Goal: Check status: Check status

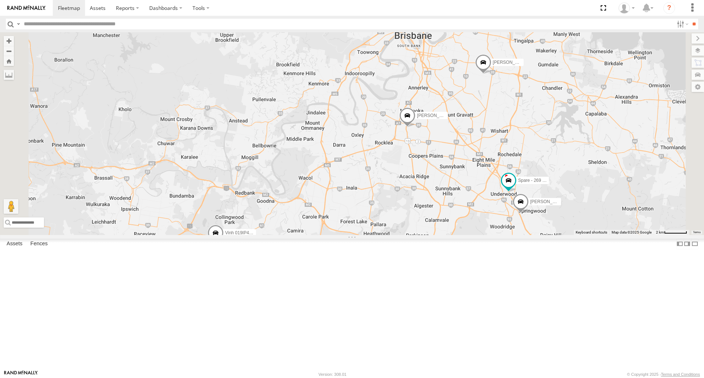
click at [415, 127] on span at bounding box center [407, 117] width 16 height 20
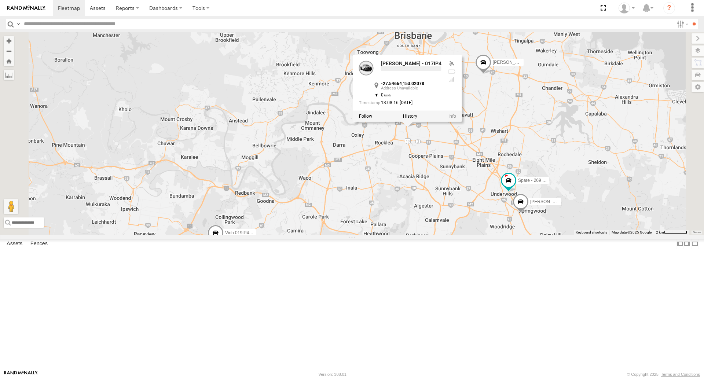
click at [489, 204] on div "[PERSON_NAME] - 350FB3 [PERSON_NAME] 366JK9 - Corolla [PERSON_NAME] - 571IW2 [P…" at bounding box center [352, 133] width 704 height 202
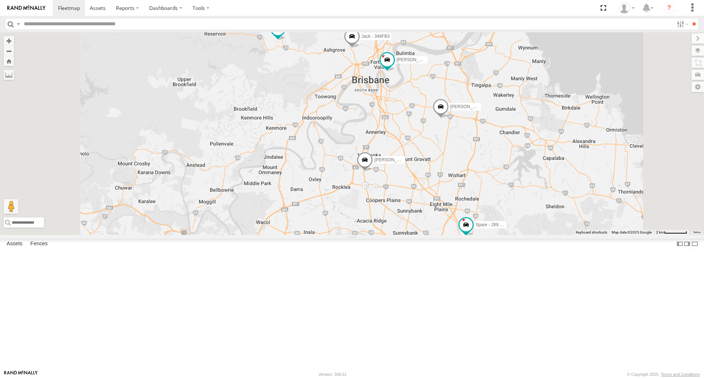
drag, startPoint x: 427, startPoint y: 168, endPoint x: 426, endPoint y: 216, distance: 48.0
click at [426, 216] on div "[PERSON_NAME] - 350FB3 [PERSON_NAME] 366JK9 - Corolla [PERSON_NAME] - 571IW2 [P…" at bounding box center [352, 133] width 704 height 202
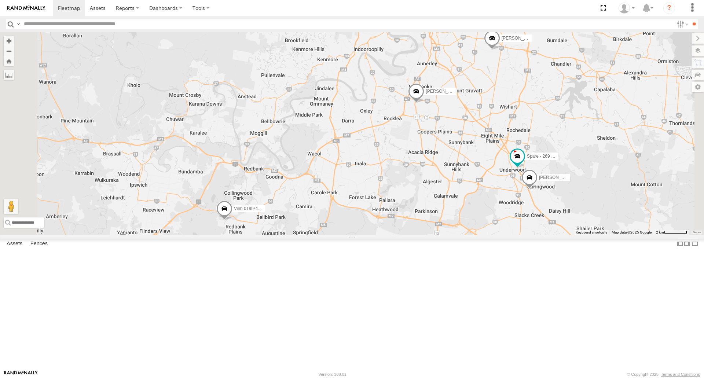
drag, startPoint x: 432, startPoint y: 244, endPoint x: 473, endPoint y: 190, distance: 67.5
click at [473, 190] on div "[PERSON_NAME] - 350FB3 [PERSON_NAME] 366JK9 - Corolla [PERSON_NAME] - 571IW2 [P…" at bounding box center [352, 133] width 704 height 202
click at [505, 133] on span at bounding box center [496, 124] width 16 height 20
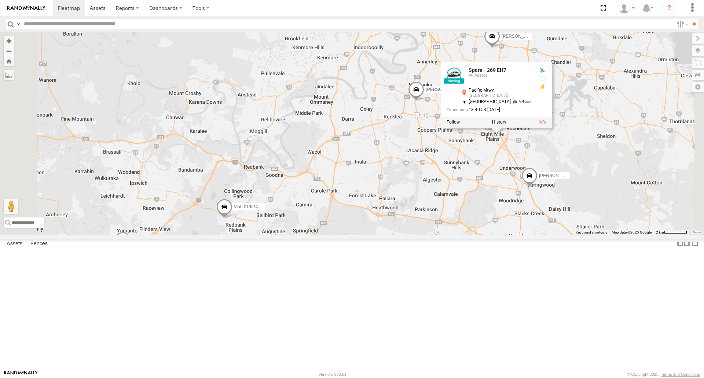
click at [489, 195] on div "[PERSON_NAME] - 350FB3 [PERSON_NAME] 366JK9 - Corolla [PERSON_NAME] - 571IW2 [P…" at bounding box center [352, 133] width 704 height 202
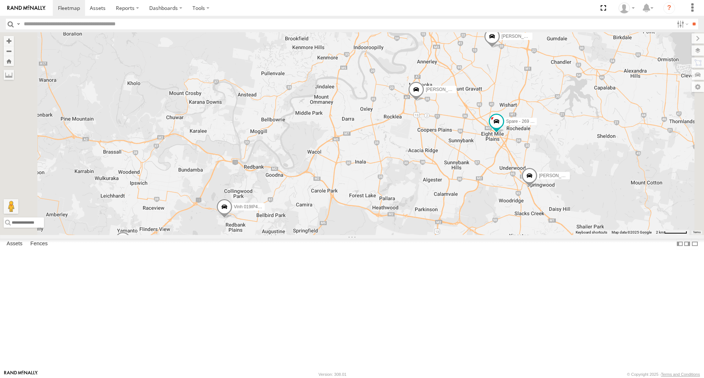
click at [599, 193] on div "[PERSON_NAME] - 350FB3 [PERSON_NAME] 366JK9 - Corolla [PERSON_NAME] - 571IW2 [P…" at bounding box center [352, 133] width 704 height 202
click at [503, 128] on span at bounding box center [496, 121] width 13 height 13
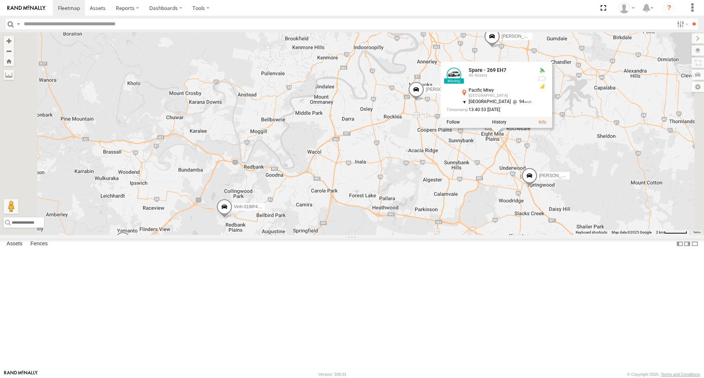
click at [567, 208] on div "[PERSON_NAME] - 350FB3 [PERSON_NAME] 366JK9 - Corolla [PERSON_NAME] - 571IW2 [P…" at bounding box center [352, 133] width 704 height 202
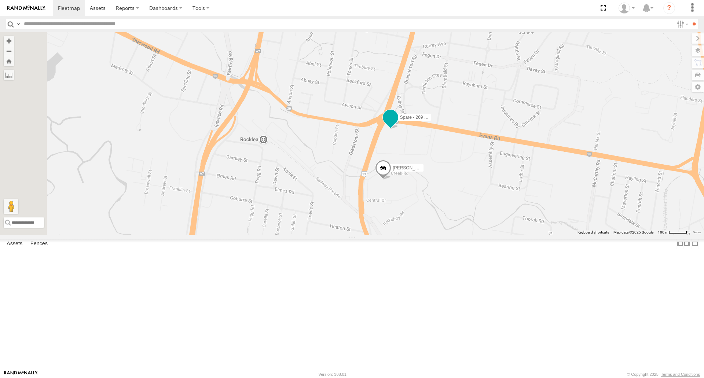
click at [397, 124] on span at bounding box center [390, 117] width 13 height 13
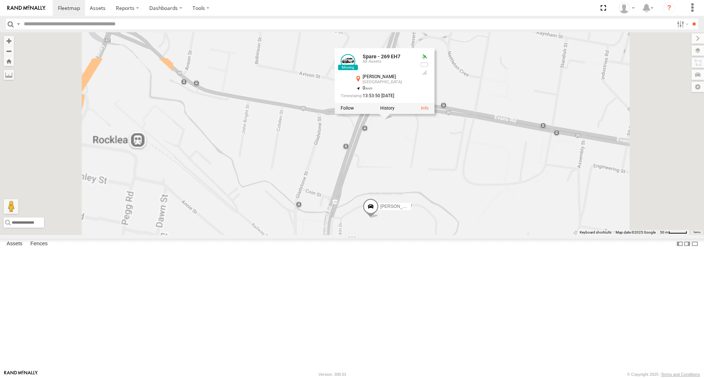
click at [488, 207] on div "[PERSON_NAME] B - Corolla [PERSON_NAME] - 347FB3 [PERSON_NAME] - 348FB3 [PERSON…" at bounding box center [352, 133] width 704 height 202
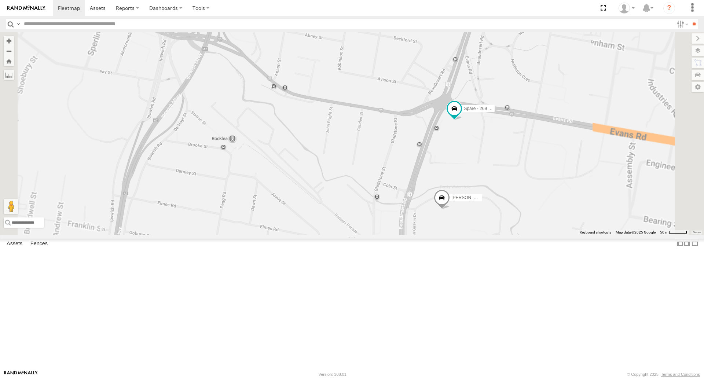
drag, startPoint x: 519, startPoint y: 188, endPoint x: 478, endPoint y: 188, distance: 41.1
click at [478, 189] on div "[PERSON_NAME] B - Corolla [PERSON_NAME] - 347FB3 [PERSON_NAME] - 348FB3 [PERSON…" at bounding box center [352, 133] width 704 height 202
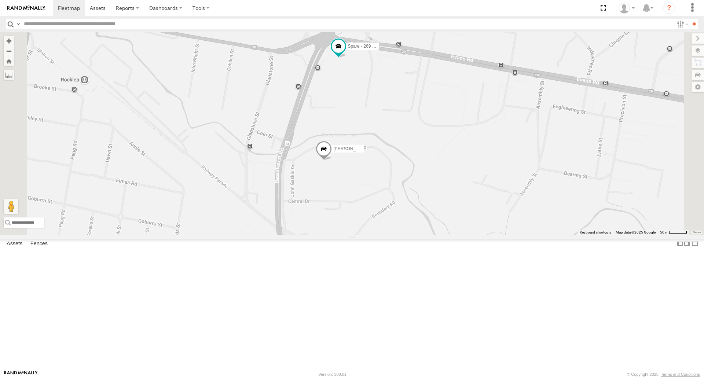
click at [426, 137] on div "[PERSON_NAME] B - Corolla [PERSON_NAME] - 347FB3 [PERSON_NAME] - 348FB3 [PERSON…" at bounding box center [352, 133] width 704 height 202
